Goal: Information Seeking & Learning: Learn about a topic

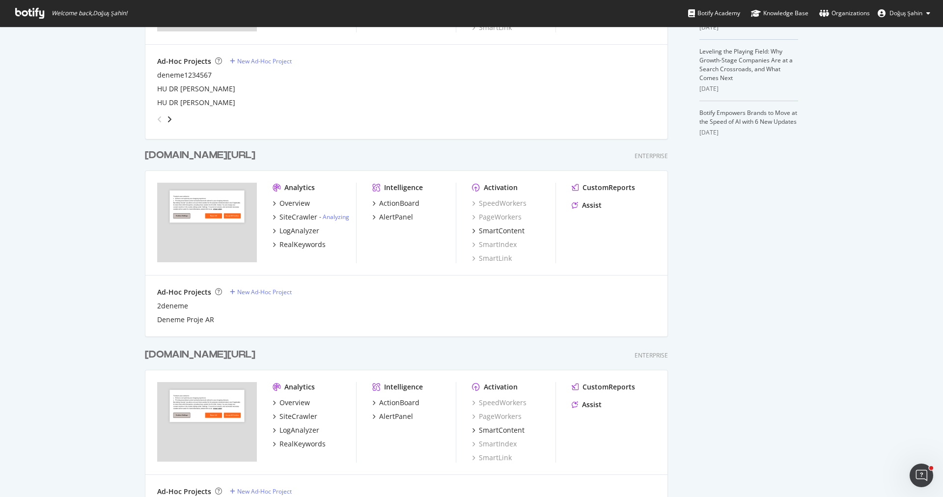
scroll to position [226, 0]
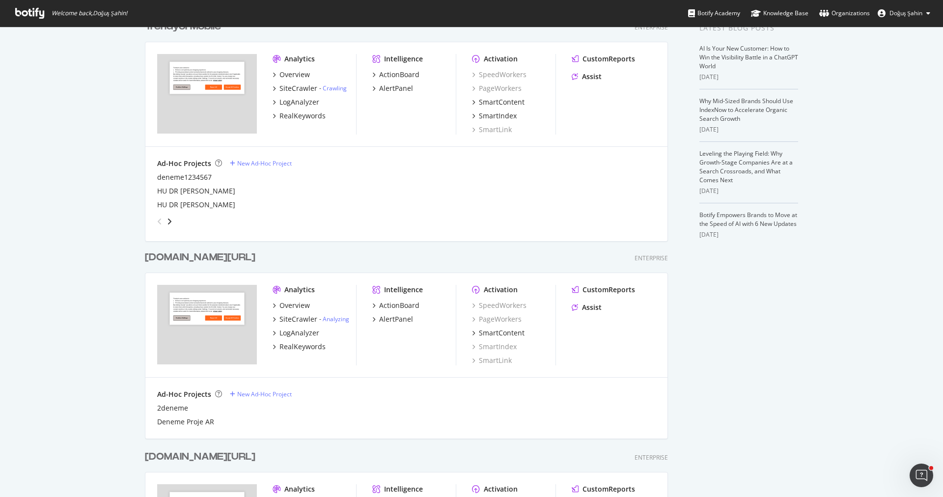
click at [291, 326] on div "Overview SiteCrawler - Analyzing LogAnalyzer RealKeywords" at bounding box center [314, 326] width 83 height 51
click at [292, 323] on div "SiteCrawler" at bounding box center [298, 319] width 38 height 10
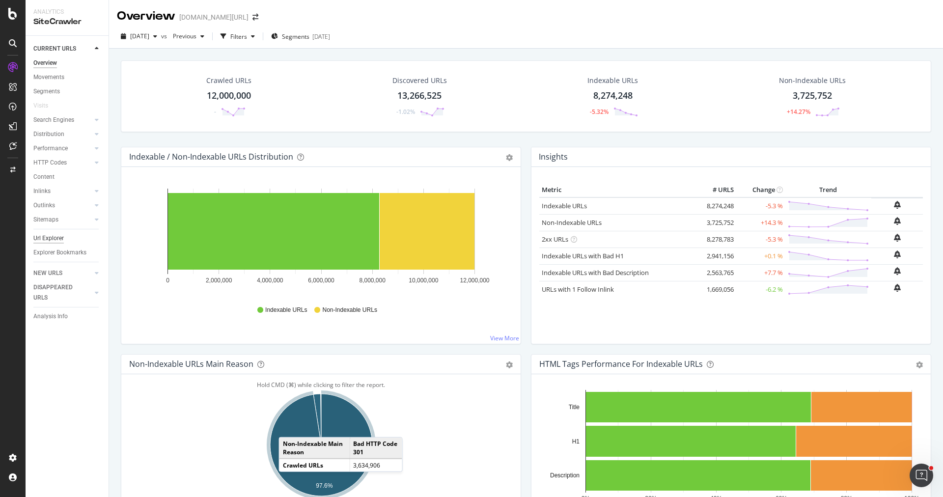
click at [62, 239] on div "Url Explorer" at bounding box center [48, 238] width 30 height 10
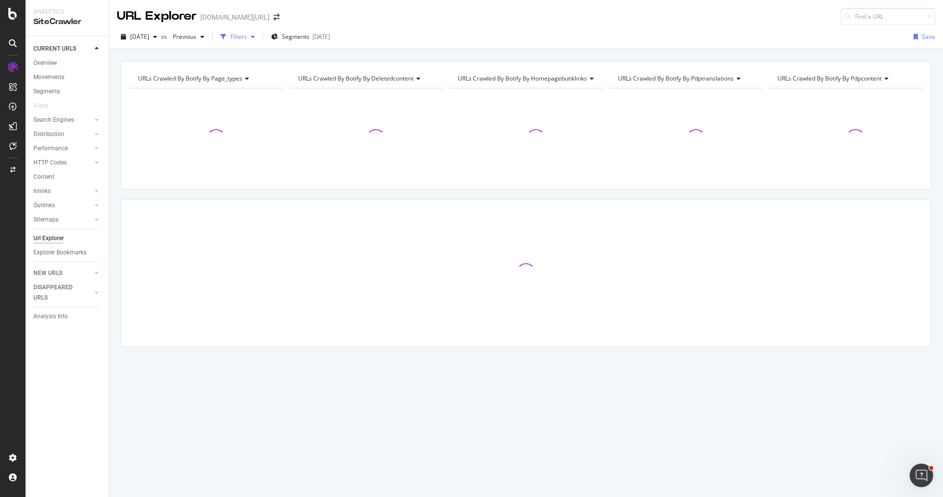
click at [247, 39] on div "Filters" at bounding box center [238, 36] width 17 height 8
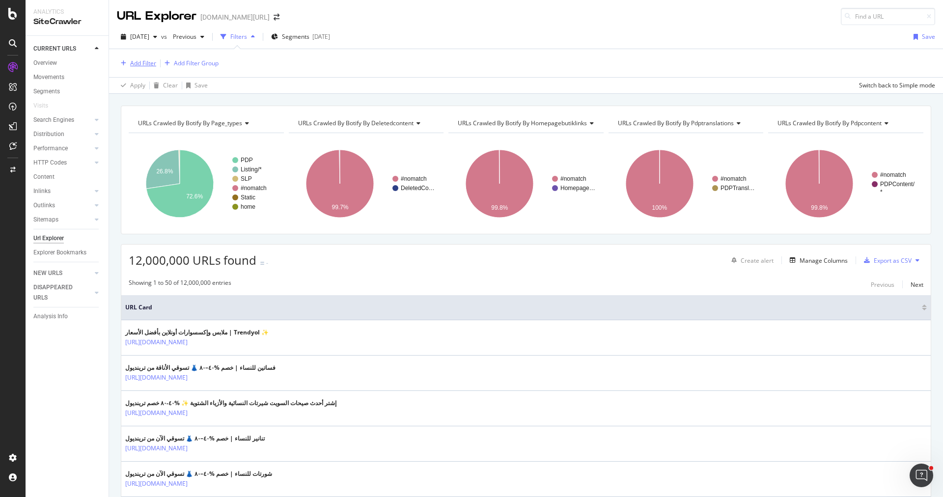
click at [138, 64] on div "Add Filter" at bounding box center [143, 63] width 26 height 8
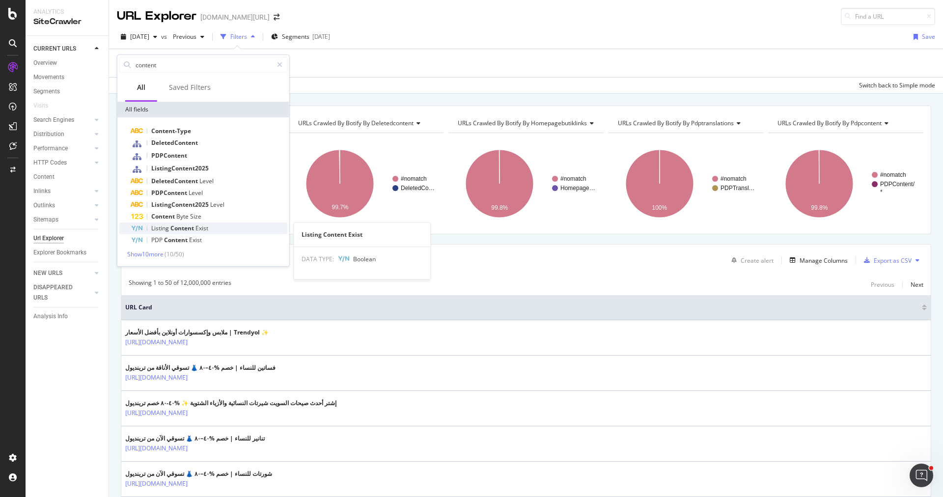
type input "content"
click at [196, 230] on span "Exist" at bounding box center [201, 228] width 13 height 8
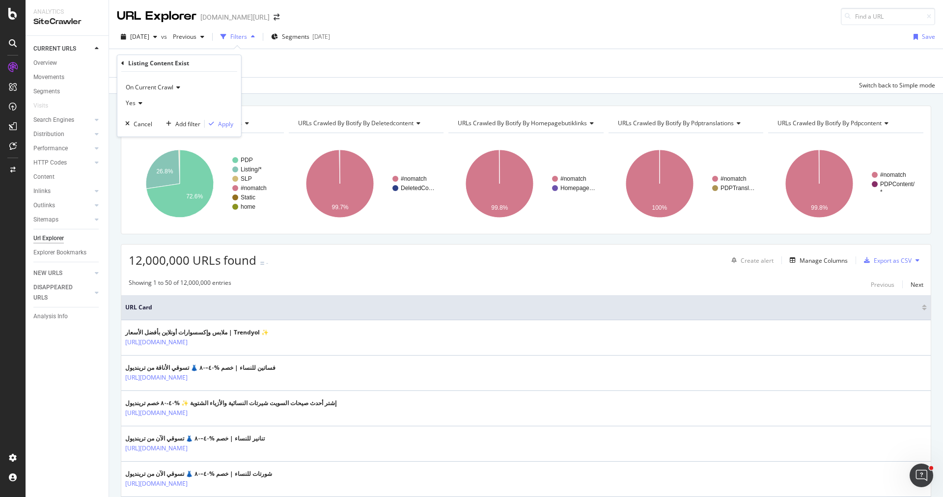
click at [128, 97] on div "Yes" at bounding box center [179, 103] width 108 height 16
click at [148, 137] on div "No" at bounding box center [180, 136] width 105 height 13
click at [222, 121] on div "Apply" at bounding box center [225, 124] width 15 height 8
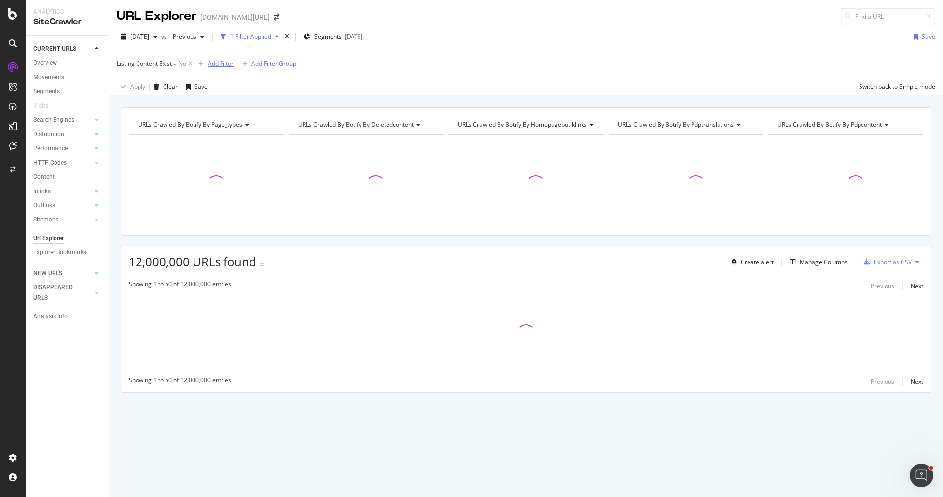
click at [218, 67] on div "Add Filter" at bounding box center [221, 63] width 26 height 8
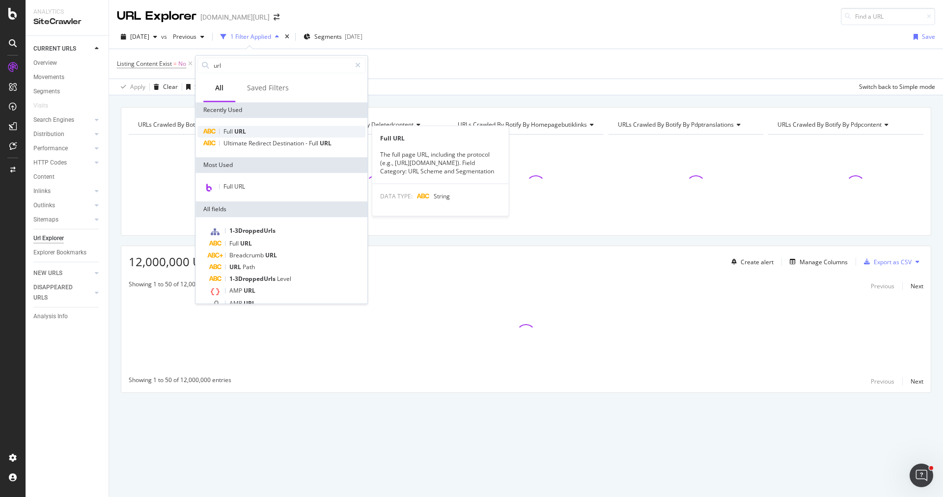
type input "url"
click at [243, 131] on span "URL" at bounding box center [240, 131] width 12 height 8
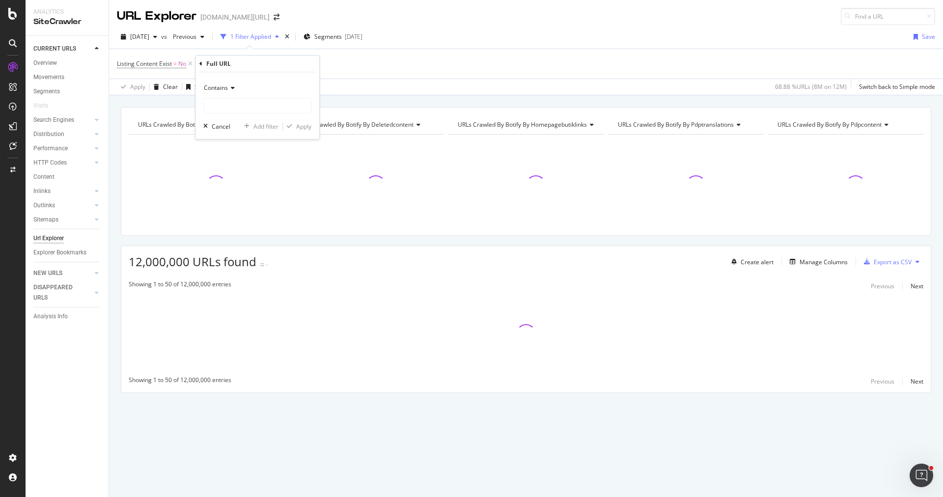
click at [221, 89] on span "Contains" at bounding box center [216, 87] width 24 height 8
click at [236, 197] on span "Doesn't contain" at bounding box center [229, 197] width 43 height 8
click at [250, 107] on input "text" at bounding box center [257, 106] width 107 height 16
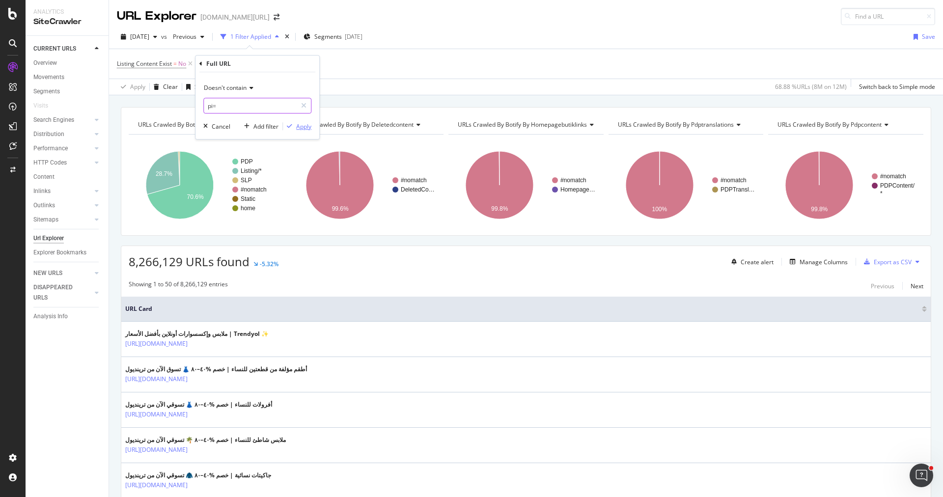
type input "pi="
click at [298, 130] on div "Apply" at bounding box center [303, 126] width 15 height 8
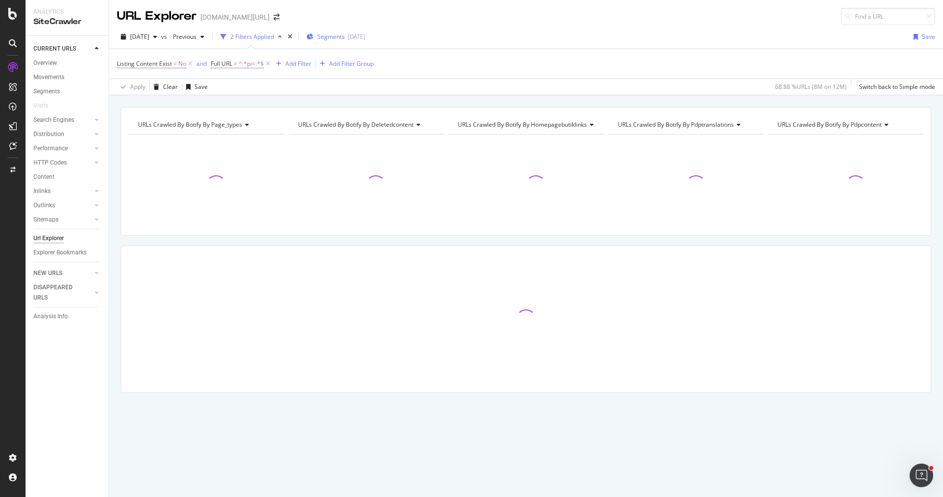
click at [334, 42] on div "Segments [DATE]" at bounding box center [335, 36] width 59 height 15
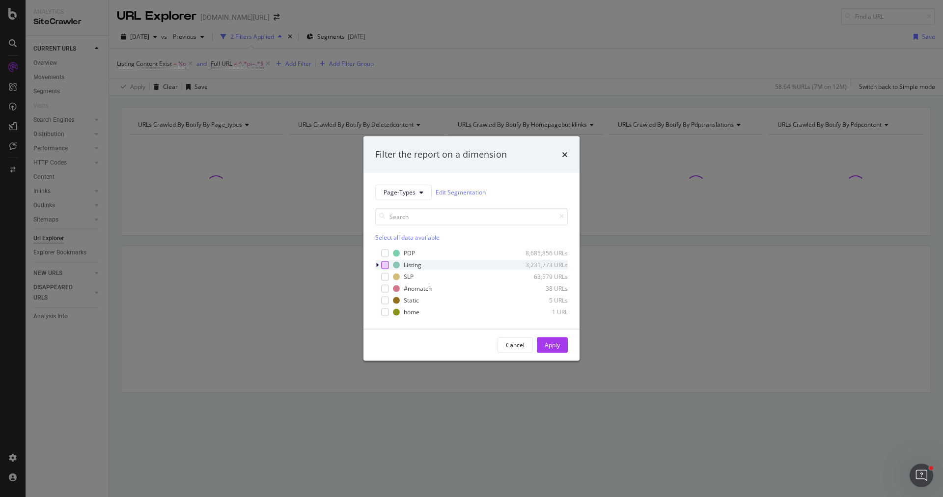
click at [387, 261] on div "modal" at bounding box center [385, 265] width 8 height 8
click at [547, 344] on div "Apply" at bounding box center [552, 345] width 15 height 8
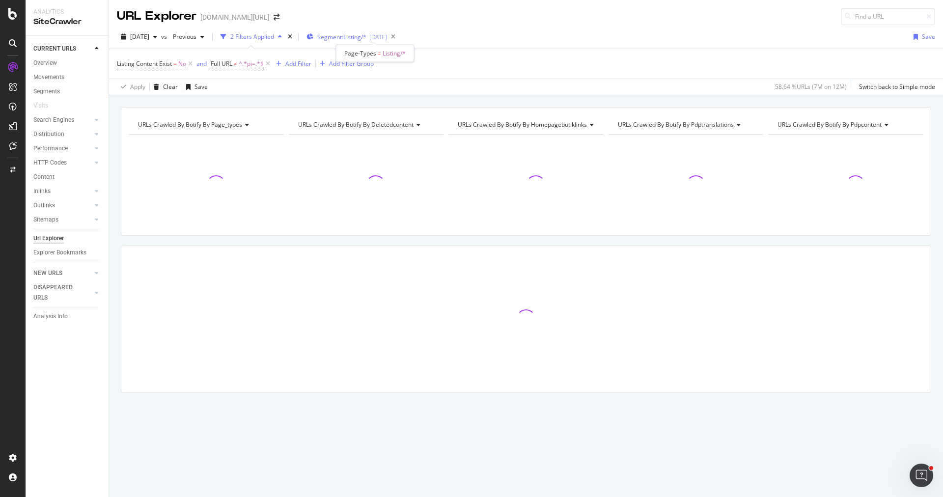
click at [366, 36] on span "Segment: Listing/*" at bounding box center [341, 37] width 49 height 8
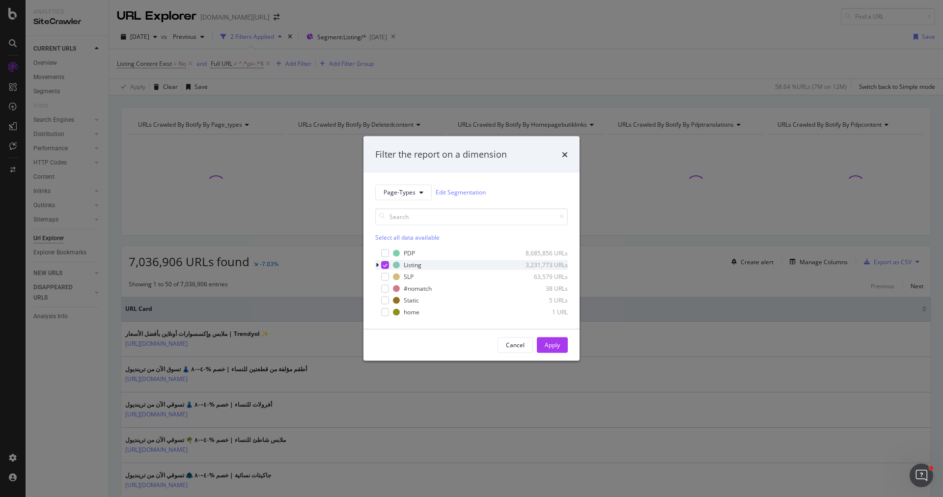
click at [376, 264] on icon "modal" at bounding box center [377, 265] width 3 height 6
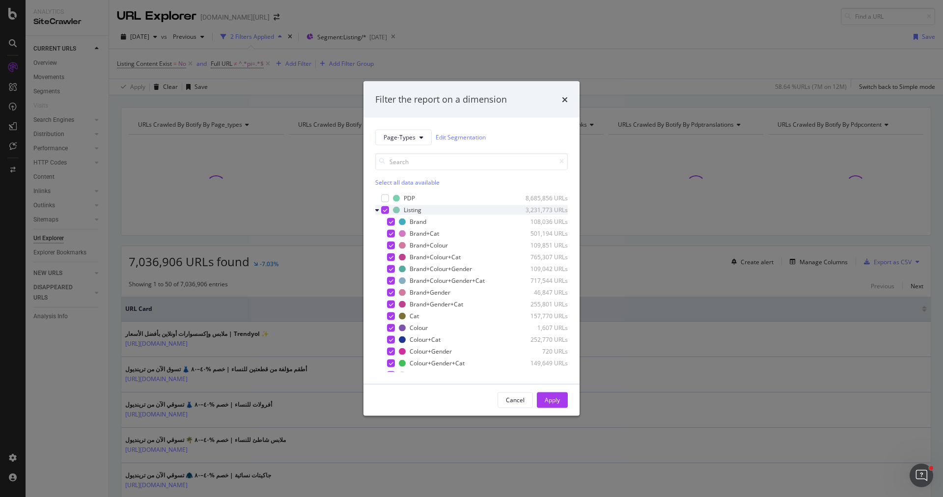
click at [385, 212] on icon "modal" at bounding box center [385, 209] width 4 height 5
click at [393, 332] on div "Colour 1,607 URLs" at bounding box center [471, 328] width 192 height 10
click at [390, 329] on icon "modal" at bounding box center [391, 327] width 4 height 5
click at [390, 319] on div "modal" at bounding box center [391, 316] width 8 height 8
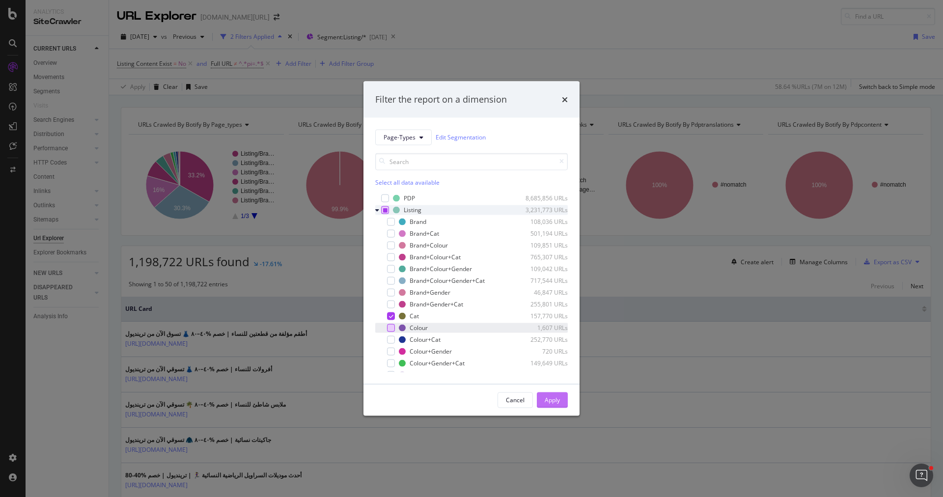
click at [552, 392] on div "Apply" at bounding box center [552, 399] width 15 height 15
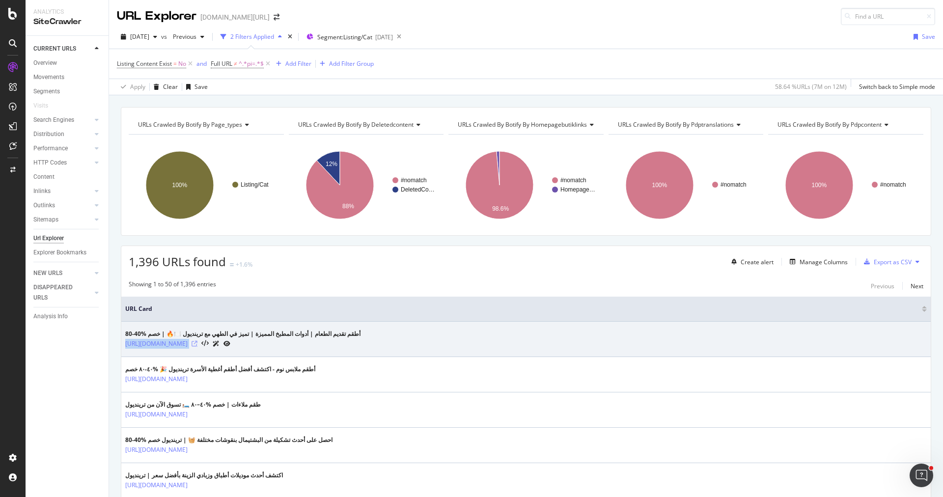
drag, startPoint x: 122, startPoint y: 341, endPoint x: 286, endPoint y: 343, distance: 164.0
click at [286, 343] on td "أطقم تقديم الطعام | أدوات المطبخ المميزة | تميز في الطهي مع ترينديول 🍽️🔥 | خصم …" at bounding box center [525, 339] width 809 height 35
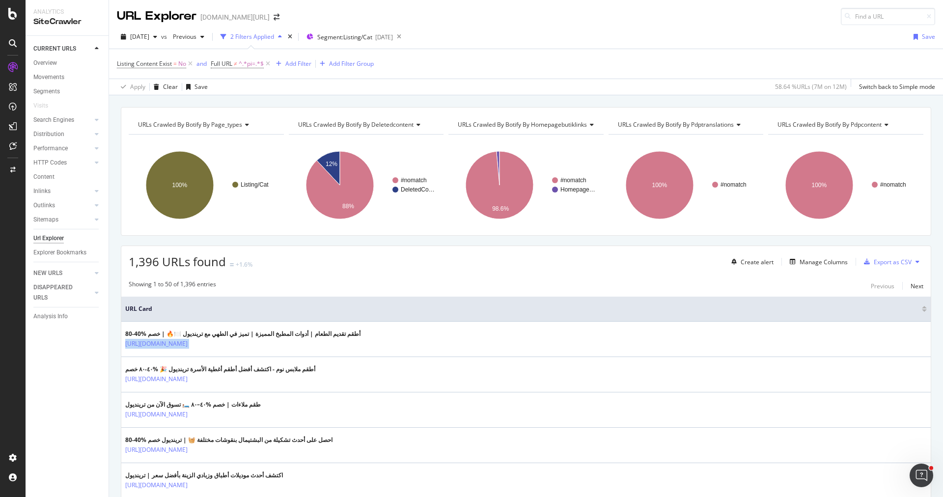
copy tbody "[URL][DOMAIN_NAME]"
click at [812, 253] on div "Create alert Manage Columns Export as CSV" at bounding box center [825, 261] width 196 height 17
click at [801, 258] on div "Manage Columns" at bounding box center [823, 262] width 48 height 8
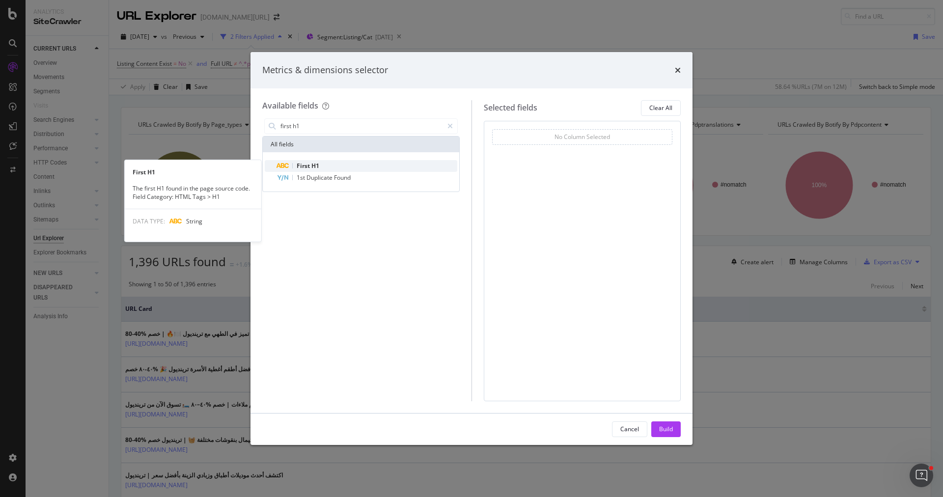
type input "first h1"
click at [344, 164] on div "First H1" at bounding box center [366, 166] width 181 height 12
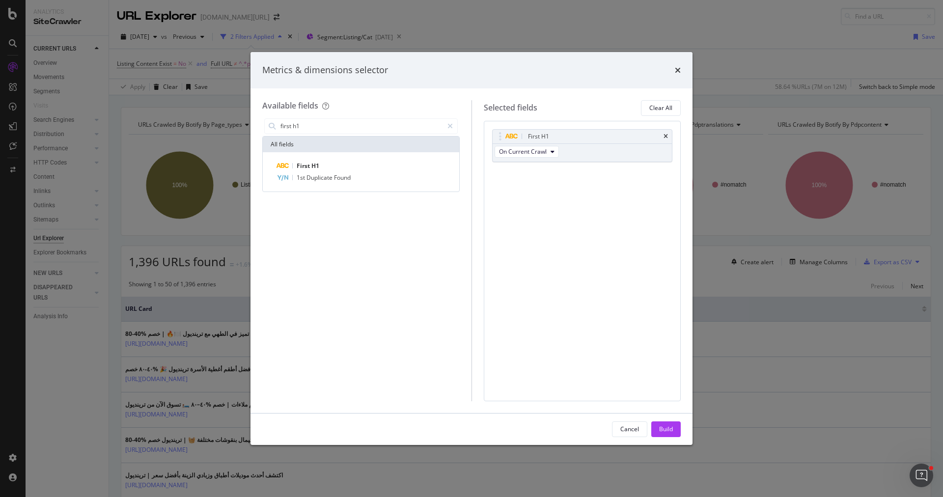
click at [672, 429] on div "Build" at bounding box center [666, 429] width 14 height 8
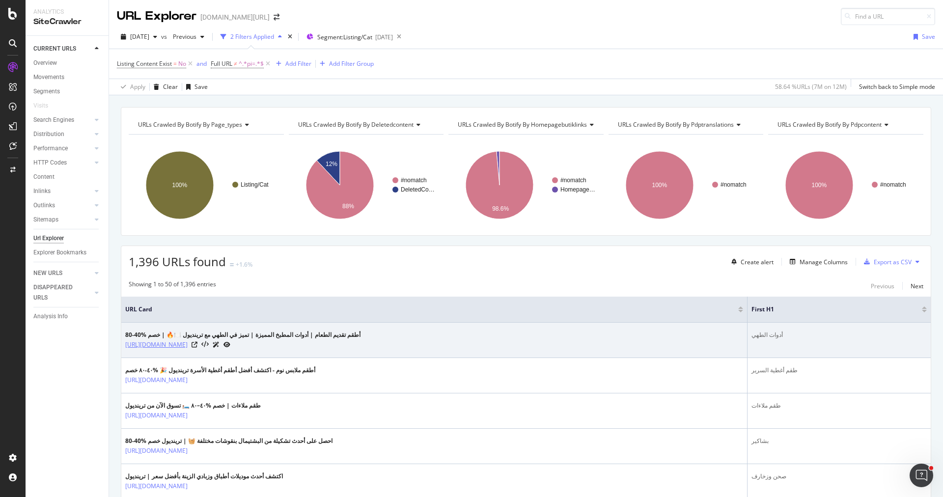
drag, startPoint x: 122, startPoint y: 341, endPoint x: 280, endPoint y: 345, distance: 158.2
click at [280, 345] on td "أطقم تقديم الطعام | أدوات المطبخ المميزة | تميز في الطهي مع ترينديول 🍽️🔥 | خصم …" at bounding box center [434, 340] width 626 height 35
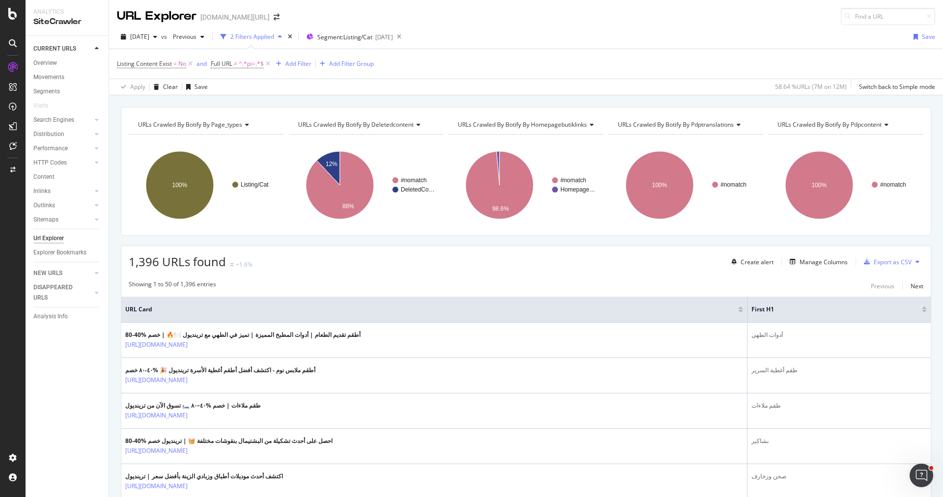
copy link "[URL][DOMAIN_NAME]"
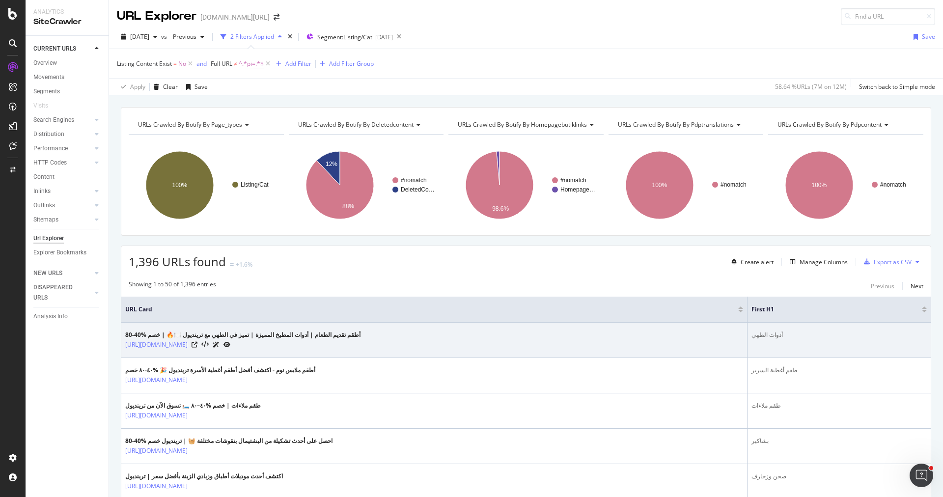
click at [817, 347] on td "أدوات الطهي" at bounding box center [838, 340] width 183 height 35
drag, startPoint x: 808, startPoint y: 332, endPoint x: 767, endPoint y: 332, distance: 41.2
click at [767, 332] on tr "أطقم تقديم الطعام | أدوات المطبخ المميزة | تميز في الطهي مع ترينديول 🍽️🔥 | خصم …" at bounding box center [525, 340] width 809 height 35
click at [774, 334] on div "أدوات الطهي" at bounding box center [838, 334] width 175 height 9
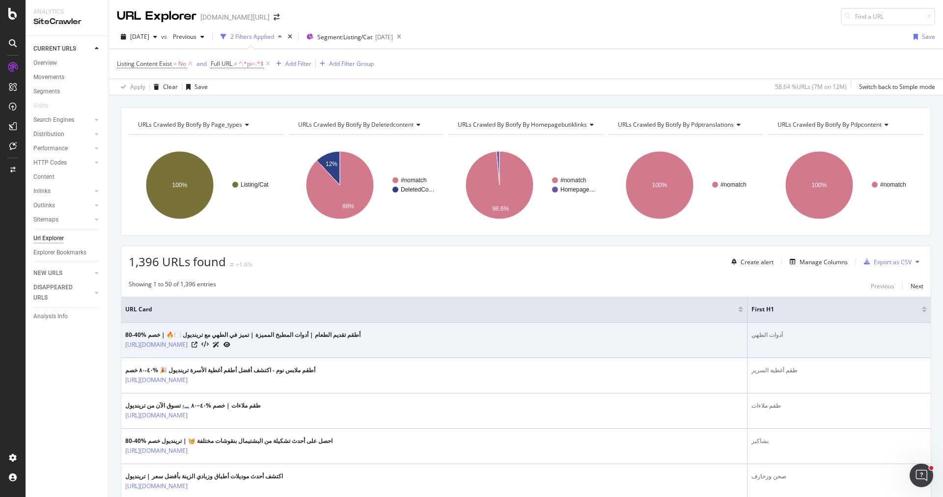
click at [796, 333] on div "أدوات الطهي" at bounding box center [838, 334] width 175 height 9
drag, startPoint x: 799, startPoint y: 333, endPoint x: 770, endPoint y: 333, distance: 29.0
click at [770, 333] on td "أدوات الطهي" at bounding box center [838, 340] width 183 height 35
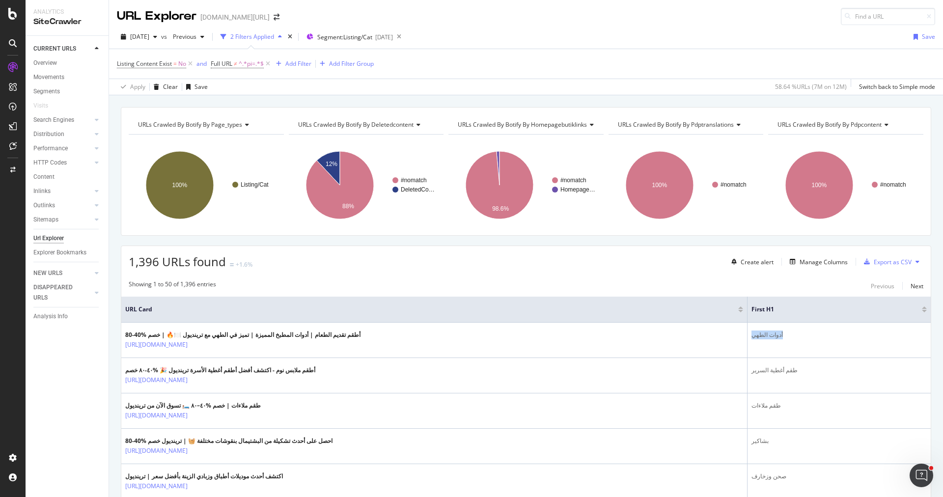
copy div "أدوات الطهي"
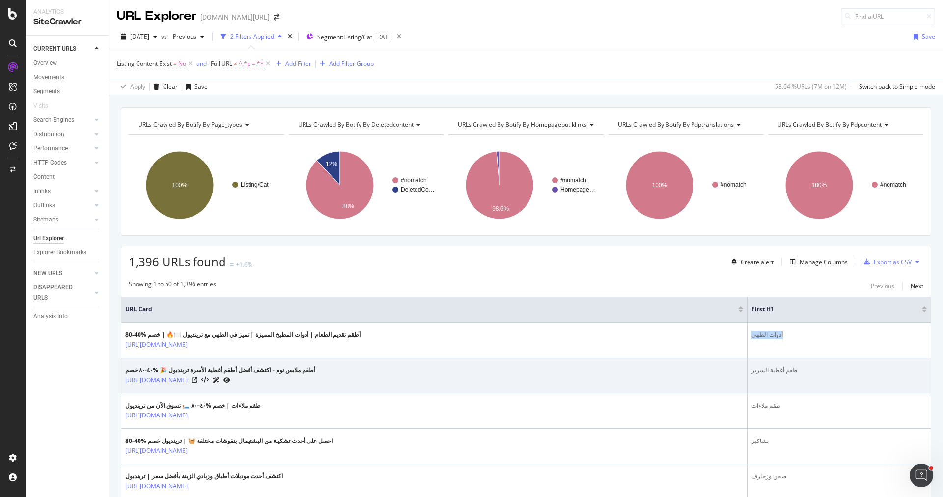
drag, startPoint x: 123, startPoint y: 376, endPoint x: 271, endPoint y: 376, distance: 148.3
click at [272, 376] on td "أطقم ملابس نوم - اكتشف أفضل أطقم أغطية الأسرة ترينديول 🎉 %٤٠-٨٠ خصم [URL][DOMAI…" at bounding box center [434, 375] width 626 height 35
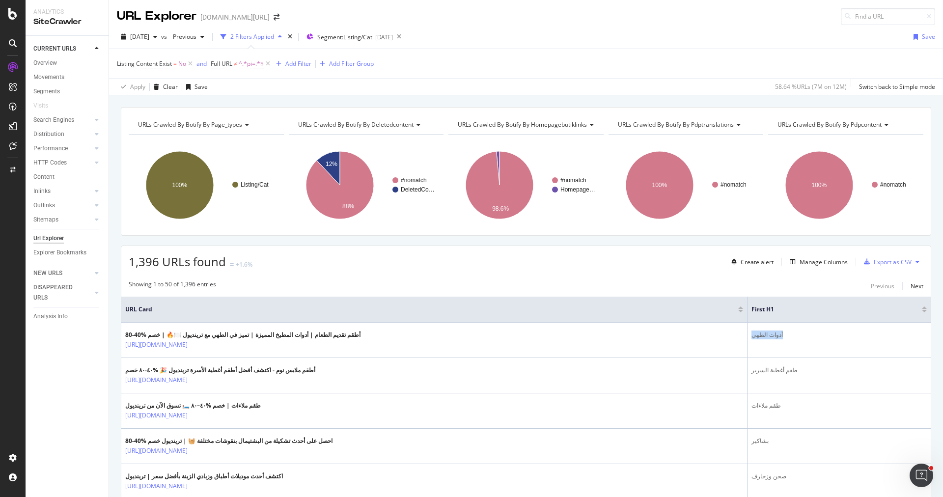
copy link "[URL][DOMAIN_NAME]"
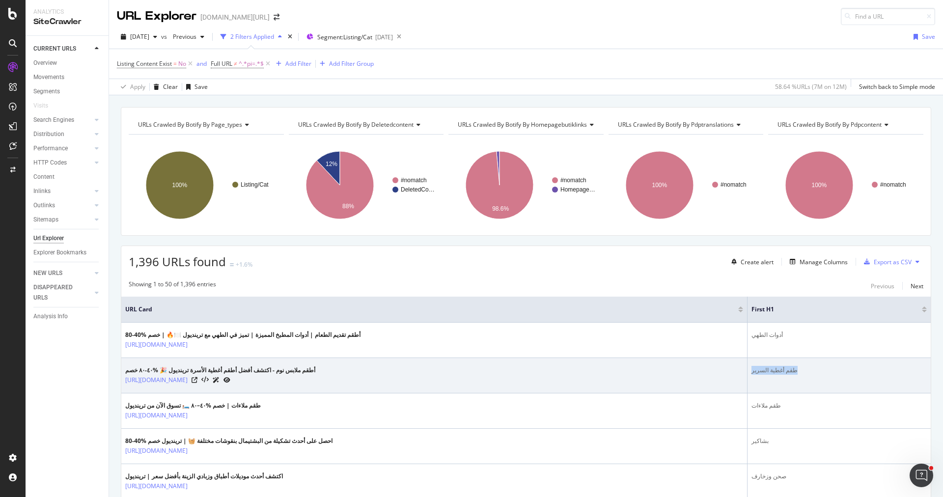
drag, startPoint x: 816, startPoint y: 365, endPoint x: 771, endPoint y: 366, distance: 44.7
click at [771, 366] on div "طقم أغطية السرير" at bounding box center [838, 370] width 175 height 9
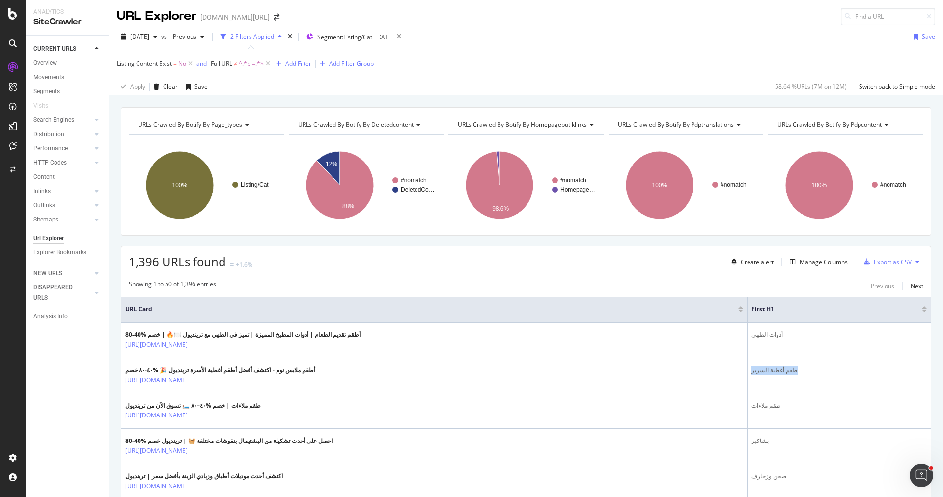
copy div "طقم أغطية السرير"
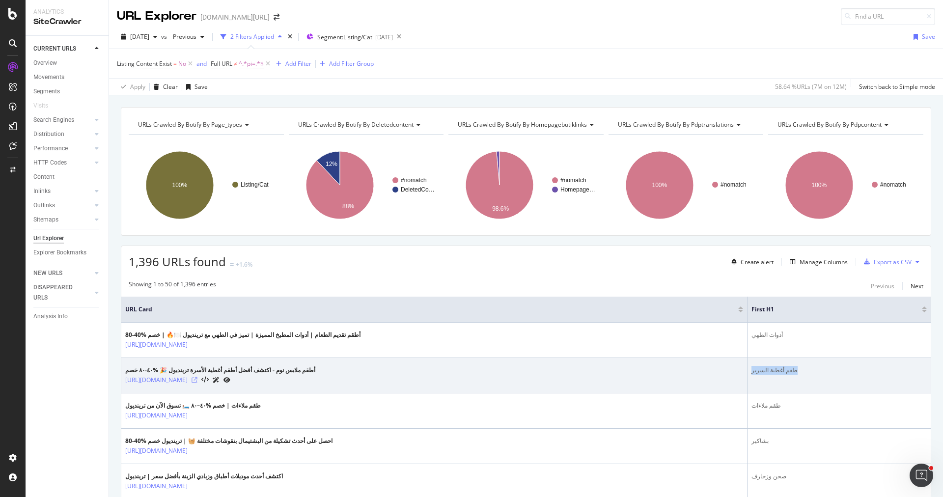
click at [197, 378] on icon at bounding box center [195, 380] width 6 height 6
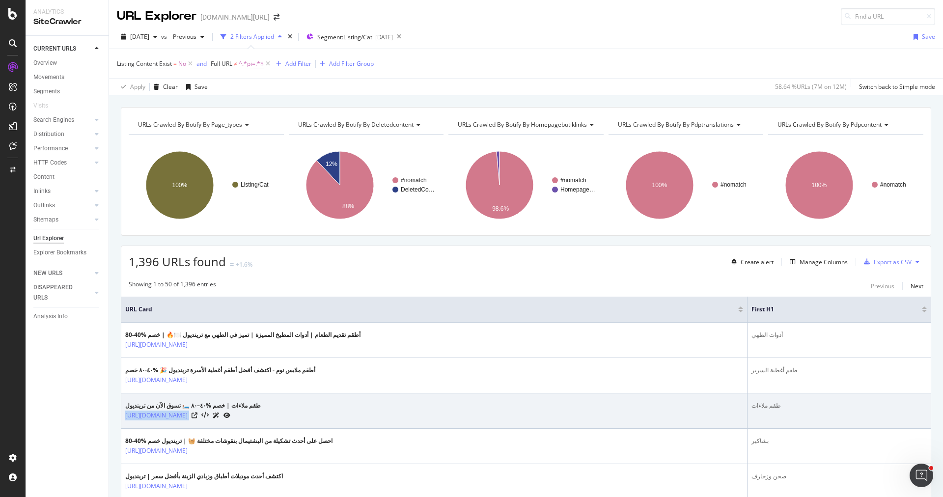
drag, startPoint x: 258, startPoint y: 414, endPoint x: 124, endPoint y: 413, distance: 134.1
click at [124, 413] on td "طقم ملاءات | خصم %٤٠–٨٠ 🛏️ تسوق الآن من ترينديول [URL][DOMAIN_NAME]" at bounding box center [434, 410] width 626 height 35
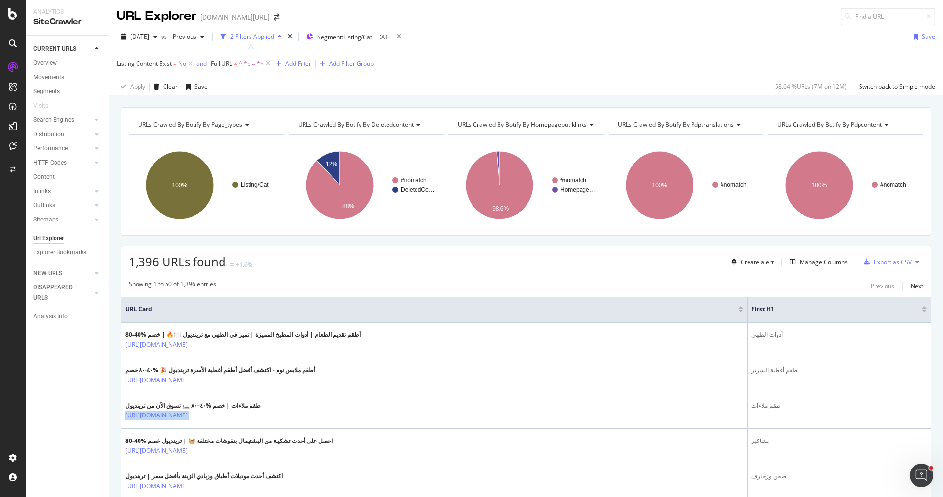
copy div "[URL][DOMAIN_NAME]"
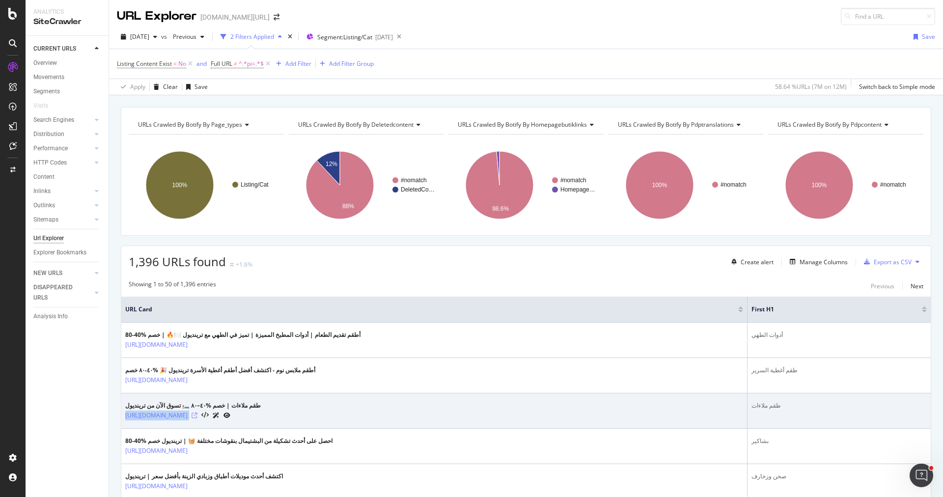
click at [197, 413] on icon at bounding box center [195, 415] width 6 height 6
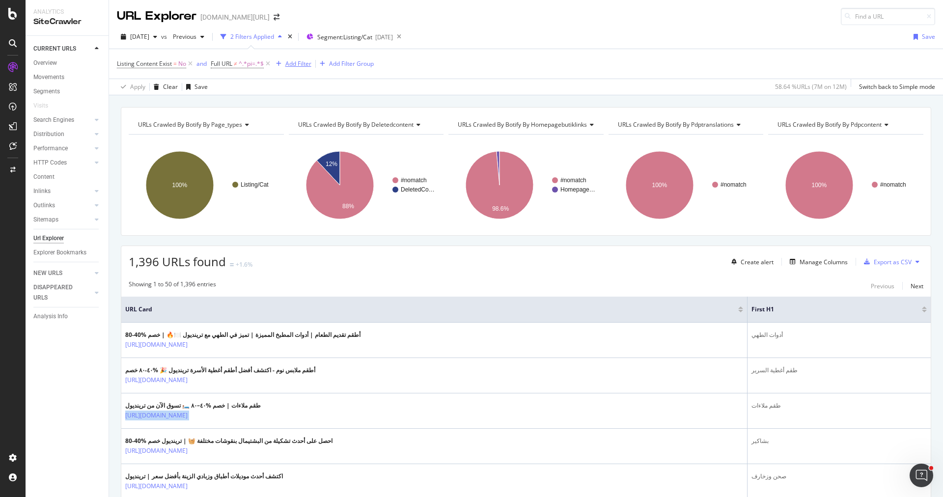
click at [292, 62] on div "Add Filter" at bounding box center [298, 63] width 26 height 8
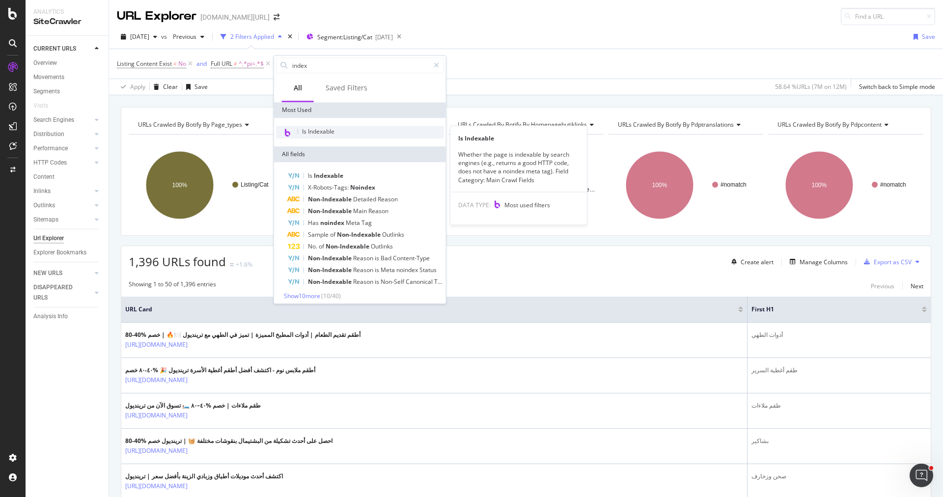
type input "index"
click at [348, 131] on div "Is Indexable" at bounding box center [360, 132] width 168 height 13
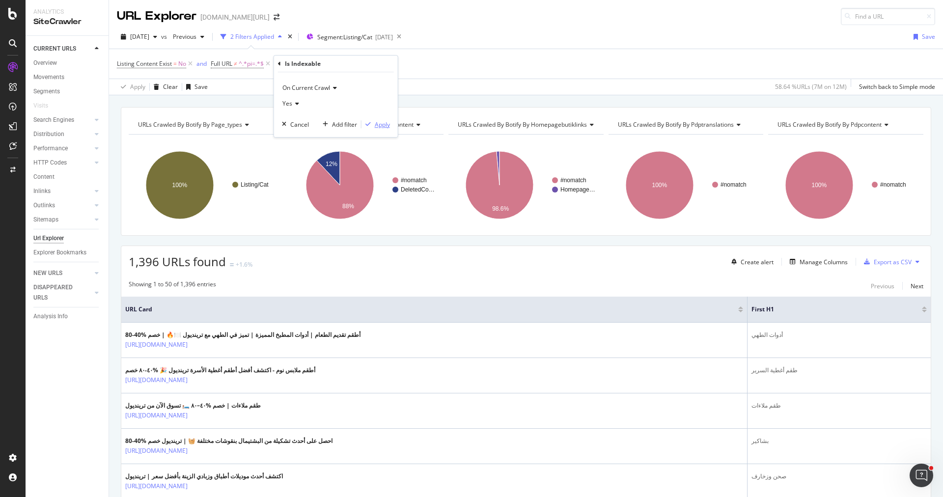
click at [373, 123] on div "button" at bounding box center [367, 124] width 13 height 6
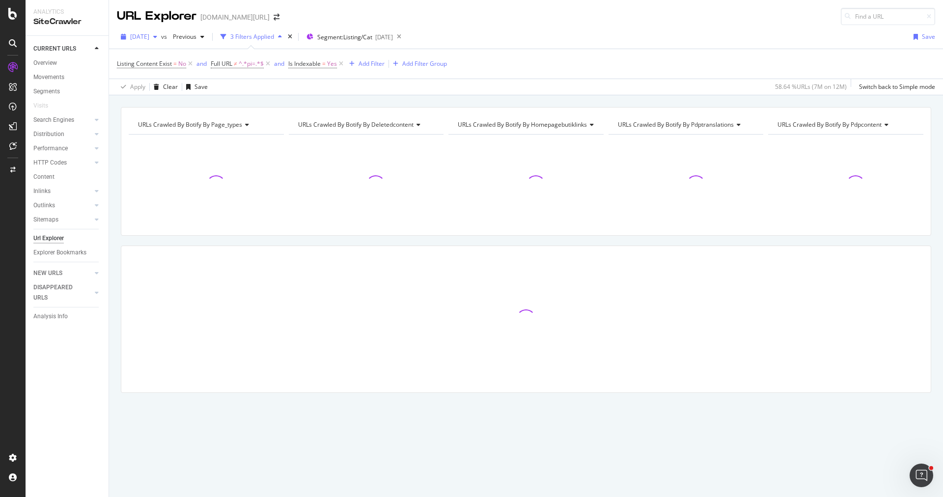
click at [149, 33] on span "[DATE]" at bounding box center [139, 36] width 19 height 8
click at [149, 37] on span "[DATE]" at bounding box center [139, 36] width 19 height 8
